Goal: Task Accomplishment & Management: Use online tool/utility

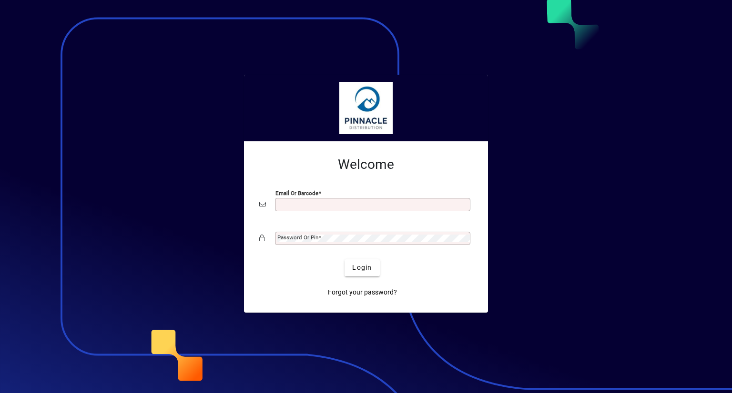
click at [309, 209] on div "Email or Barcode" at bounding box center [372, 204] width 195 height 13
drag, startPoint x: 309, startPoint y: 206, endPoint x: 314, endPoint y: 209, distance: 6.6
click at [309, 205] on input "Email or Barcode" at bounding box center [373, 205] width 192 height 8
type input "**********"
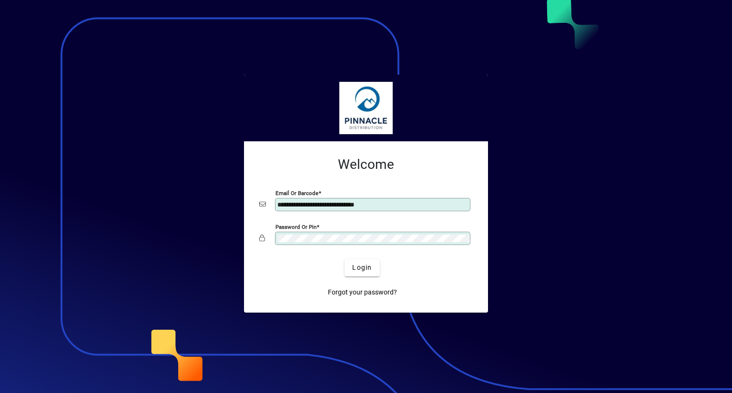
click at [344, 260] on button "Login" at bounding box center [361, 268] width 35 height 17
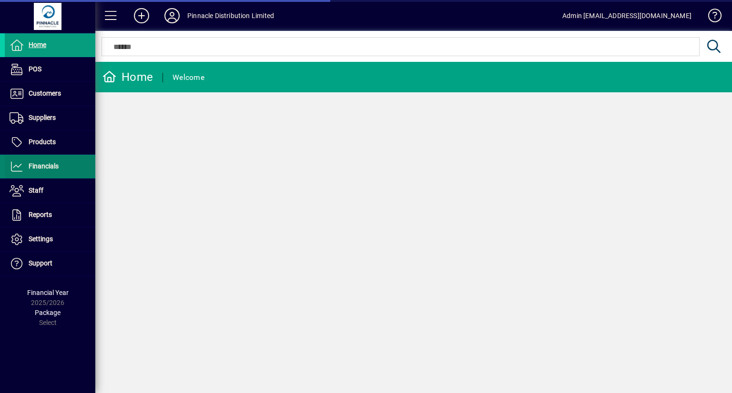
click at [56, 162] on span "Financials" at bounding box center [44, 166] width 30 height 8
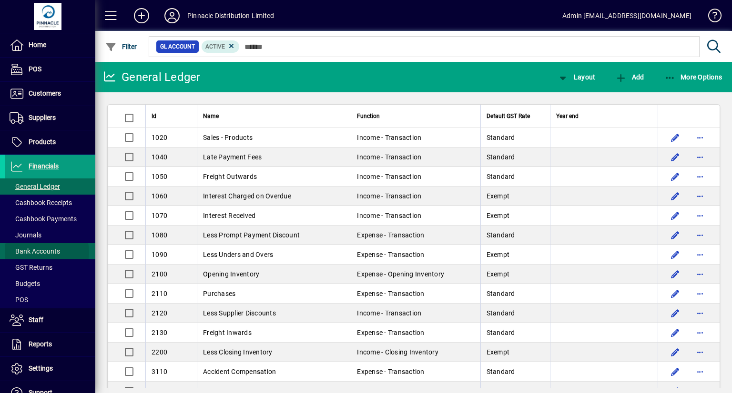
click at [45, 252] on span "Bank Accounts" at bounding box center [35, 252] width 50 height 8
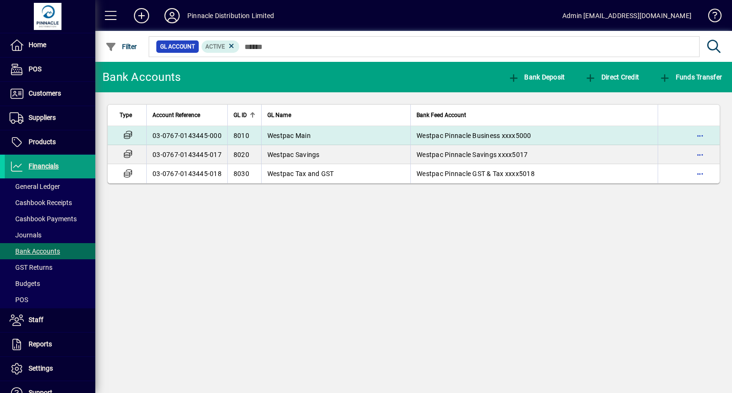
click at [328, 129] on td "Westpac Main" at bounding box center [335, 135] width 149 height 19
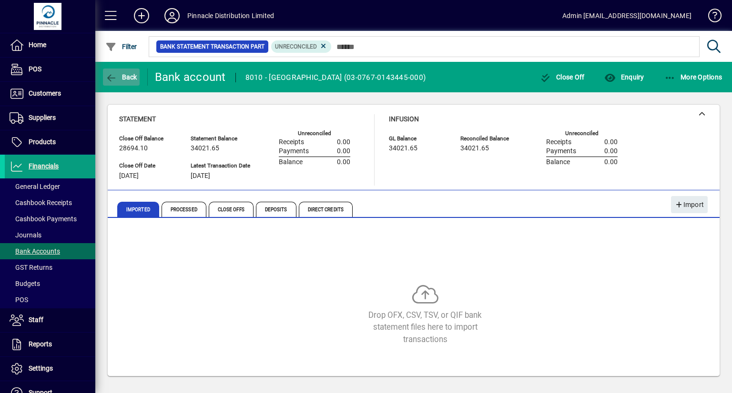
click at [128, 75] on span "Back" at bounding box center [121, 77] width 32 height 8
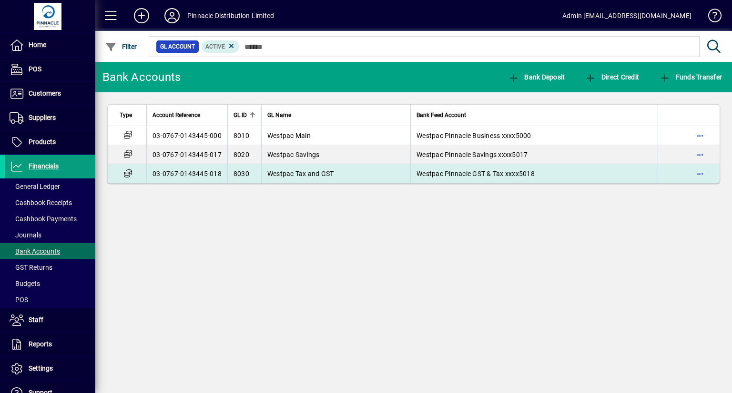
click at [339, 176] on td "Westpac Tax and GST" at bounding box center [335, 173] width 149 height 19
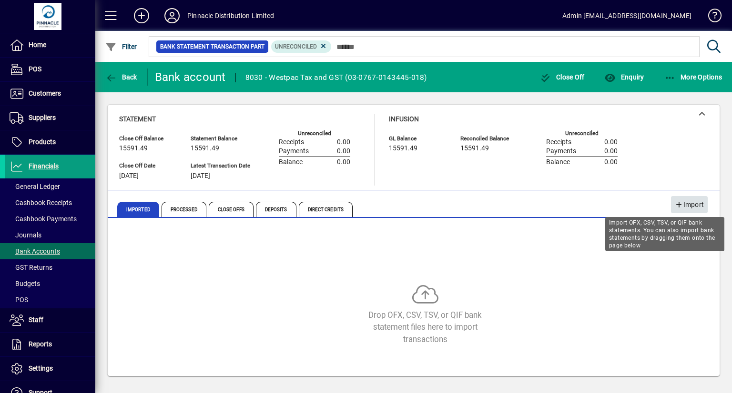
click at [689, 206] on span "Import" at bounding box center [688, 205] width 29 height 16
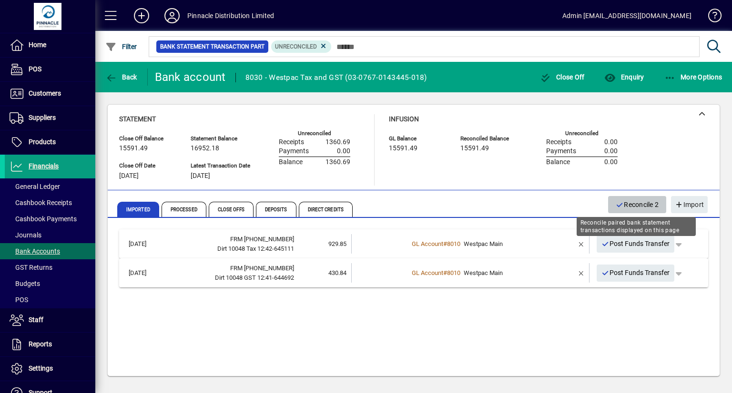
click at [634, 206] on span "Reconcile 2" at bounding box center [636, 205] width 43 height 16
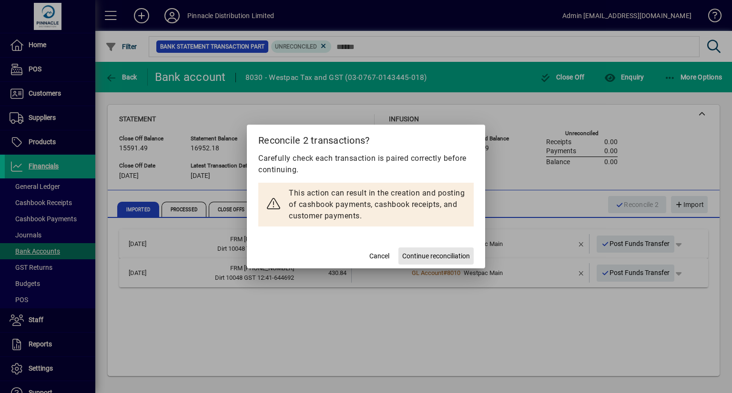
drag, startPoint x: 443, startPoint y: 261, endPoint x: 460, endPoint y: 248, distance: 21.3
click at [443, 261] on button "Continue reconciliation" at bounding box center [435, 256] width 75 height 17
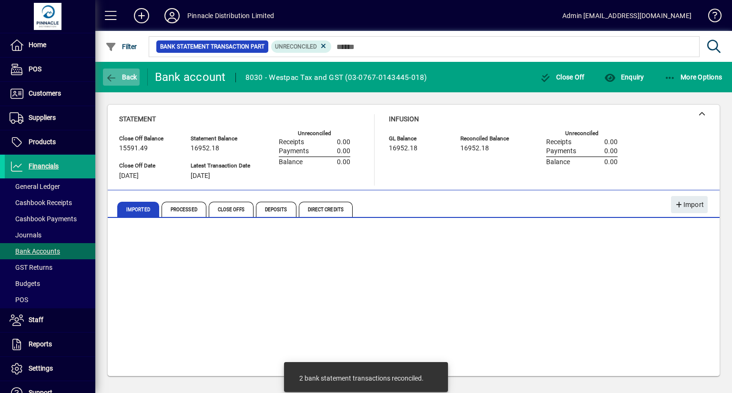
click at [128, 70] on span "button" at bounding box center [121, 77] width 37 height 23
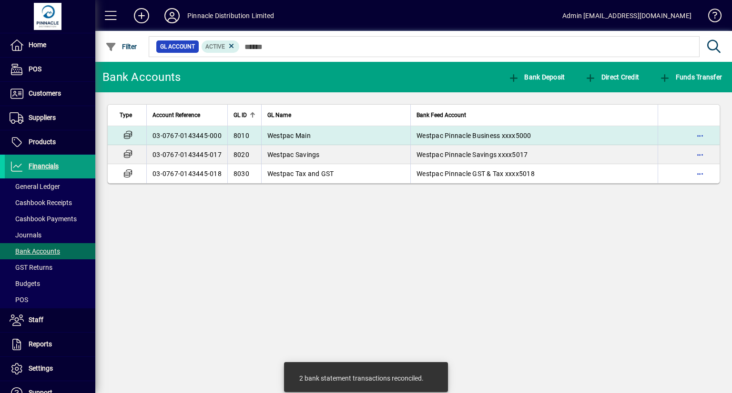
click at [411, 132] on td "Westpac Pinnacle Business xxxx5000" at bounding box center [533, 135] width 247 height 19
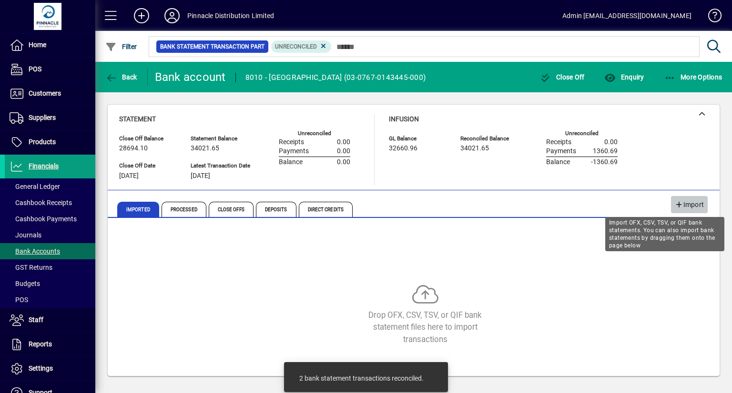
click at [682, 205] on icon "button" at bounding box center [678, 205] width 9 height 7
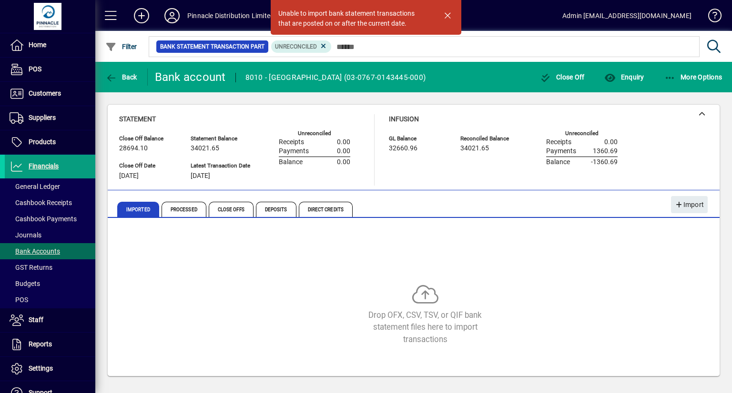
click at [446, 12] on span "button" at bounding box center [447, 15] width 23 height 23
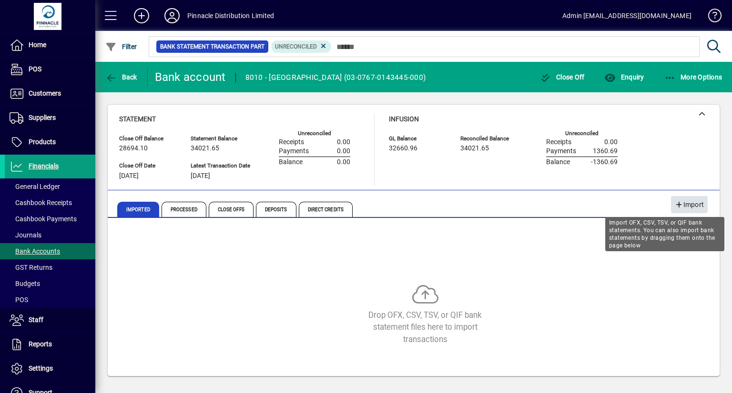
click at [702, 202] on span "Import" at bounding box center [688, 205] width 29 height 16
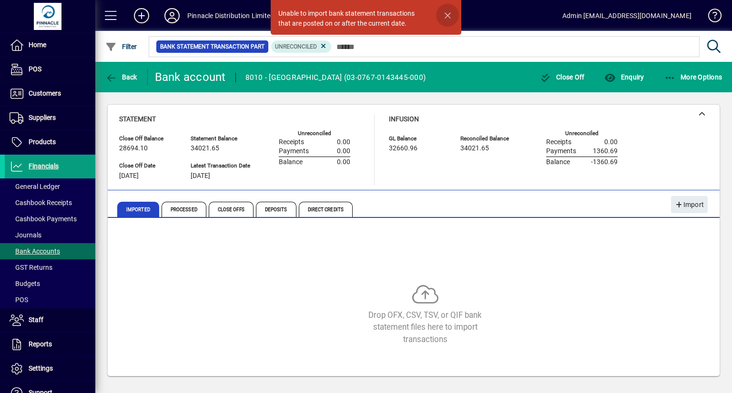
click at [449, 14] on span "button" at bounding box center [447, 15] width 23 height 23
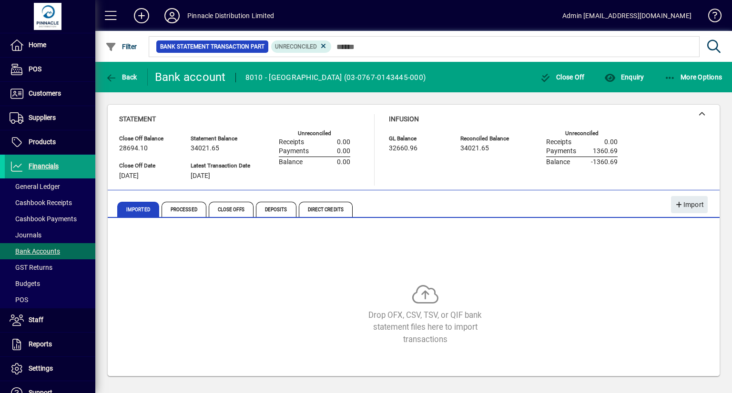
drag, startPoint x: 626, startPoint y: 160, endPoint x: 574, endPoint y: 162, distance: 52.0
click at [574, 162] on div "GL Balance 32660.96 Reconciled Balance 34021.65 Unreconciled Receipts 0.00 Paym…" at bounding box center [510, 149] width 243 height 36
click at [503, 160] on div "Reconciled Balance 34021.65" at bounding box center [488, 149] width 57 height 31
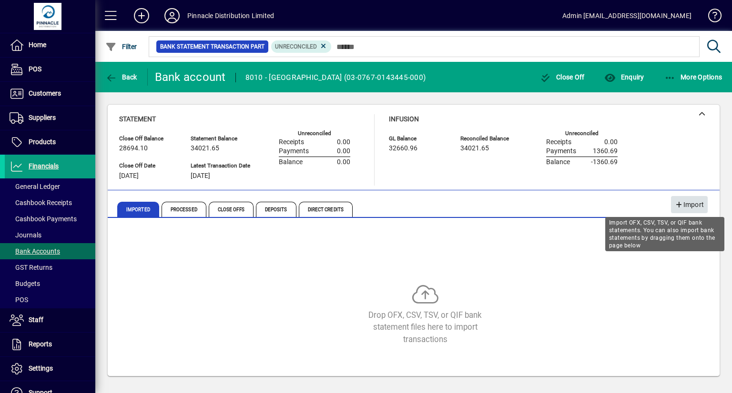
click at [685, 208] on span "Import" at bounding box center [688, 205] width 29 height 16
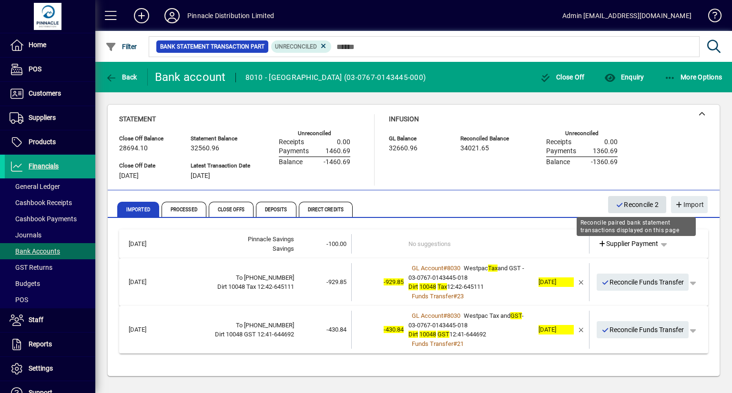
click at [624, 202] on span "Reconcile 2" at bounding box center [636, 205] width 43 height 16
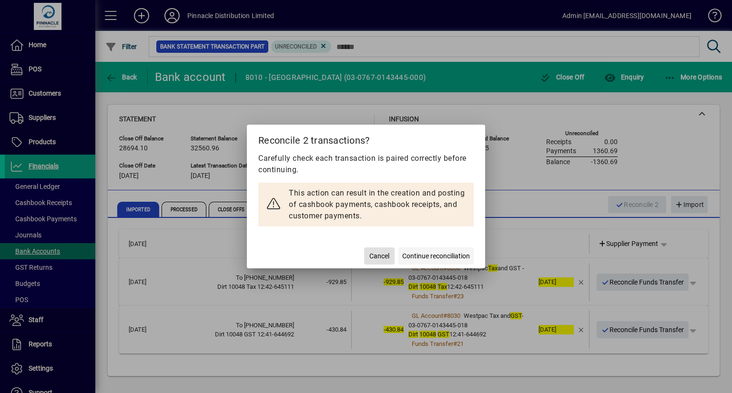
click at [442, 258] on span "Continue reconciliation" at bounding box center [436, 256] width 68 height 10
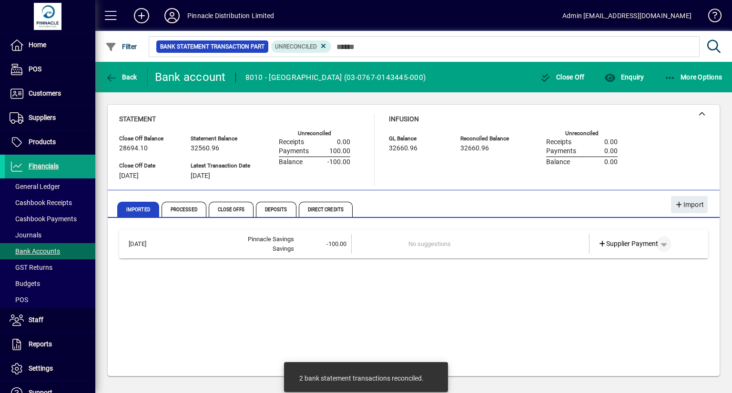
click at [660, 248] on span "button" at bounding box center [663, 244] width 23 height 23
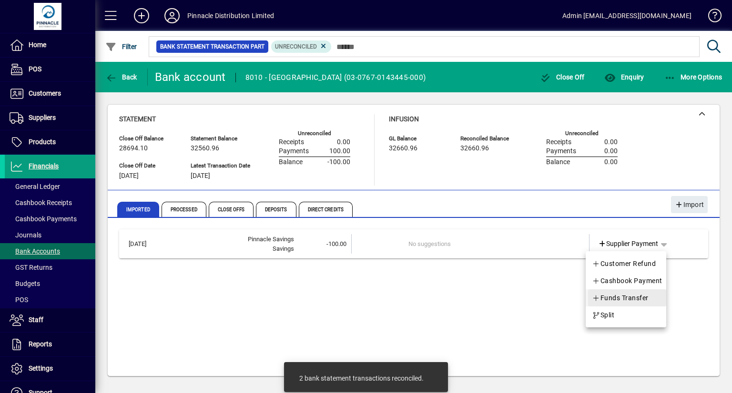
click at [633, 297] on span "Funds Transfer" at bounding box center [620, 297] width 57 height 11
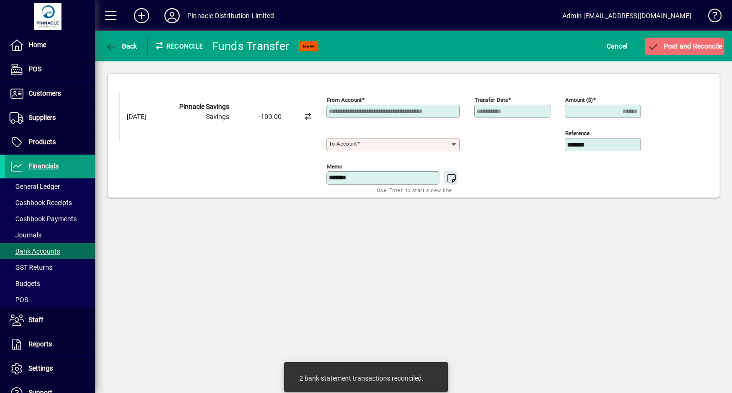
drag, startPoint x: 341, startPoint y: 134, endPoint x: 345, endPoint y: 139, distance: 6.7
click at [344, 138] on div "To account" at bounding box center [392, 140] width 133 height 23
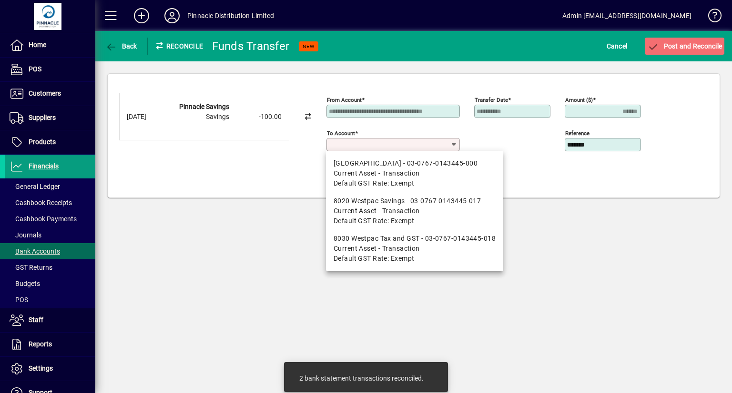
click at [345, 139] on div "To account" at bounding box center [392, 144] width 133 height 13
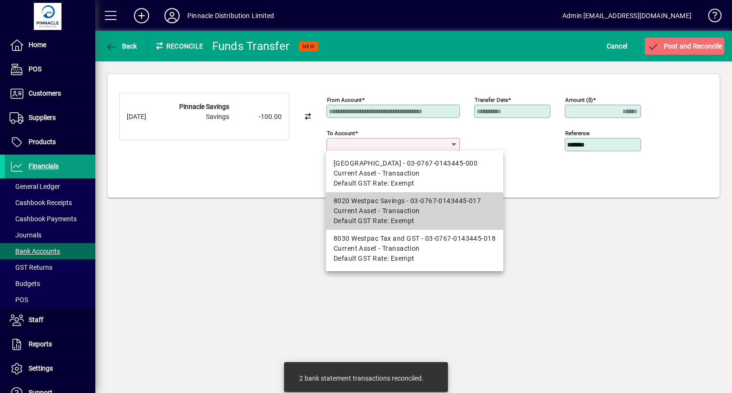
click at [396, 220] on span "Default GST Rate: Exempt" at bounding box center [373, 221] width 81 height 10
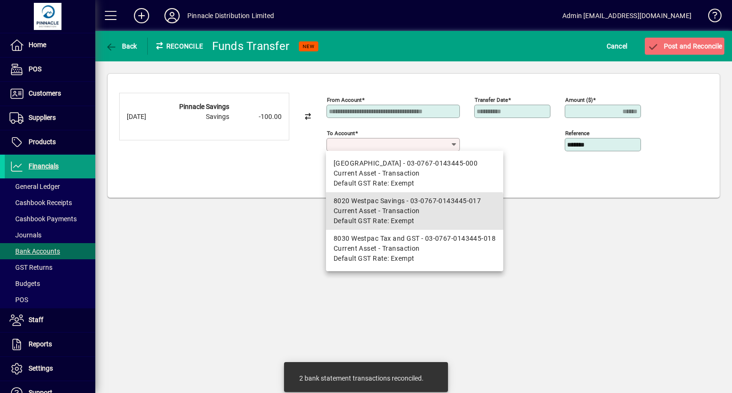
type input "**********"
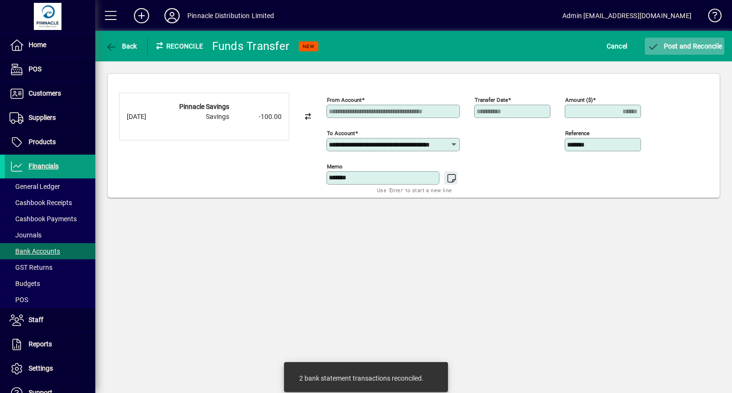
click at [678, 51] on span "submit" at bounding box center [684, 46] width 80 height 23
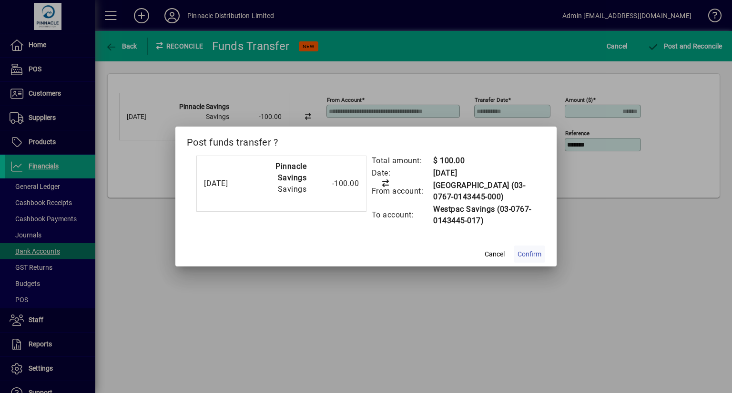
click at [525, 261] on span at bounding box center [528, 254] width 31 height 23
